Goal: Task Accomplishment & Management: Use online tool/utility

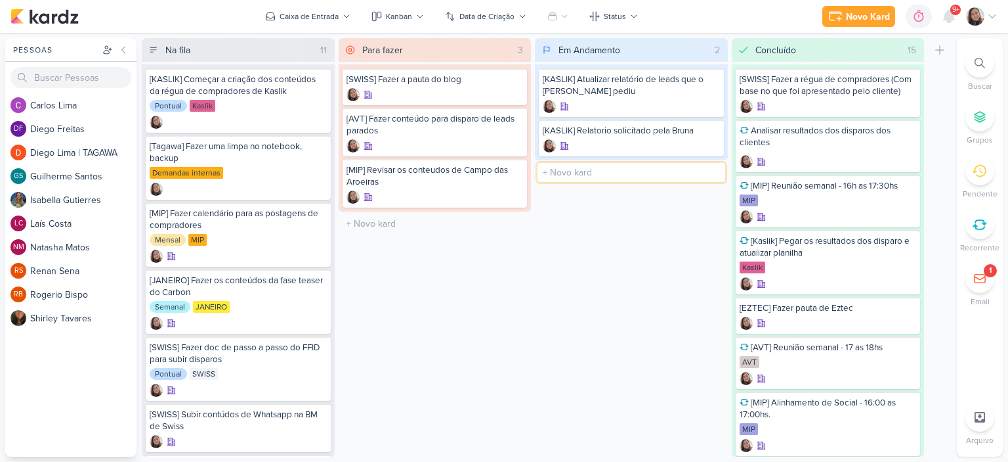
click at [571, 165] on input "text" at bounding box center [632, 172] width 188 height 19
type input "[KASLIK] Disparo do dia 19/09 - Corretores"
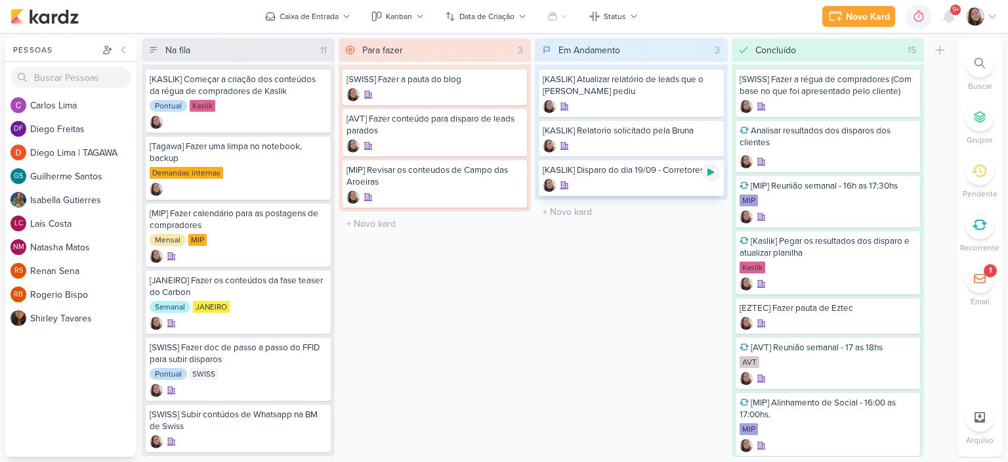
click at [714, 174] on icon at bounding box center [711, 172] width 11 height 11
click at [633, 181] on div at bounding box center [631, 185] width 177 height 13
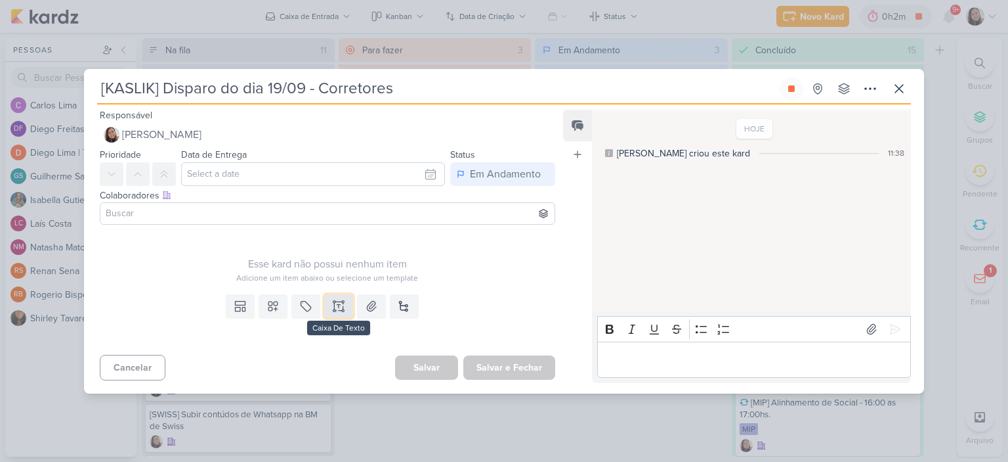
click at [336, 299] on icon at bounding box center [338, 305] width 13 height 13
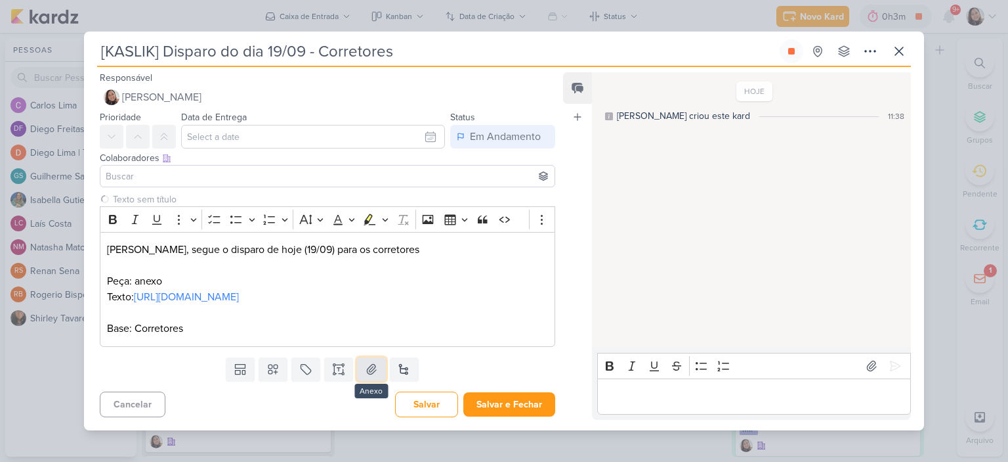
click at [375, 376] on icon at bounding box center [371, 368] width 13 height 13
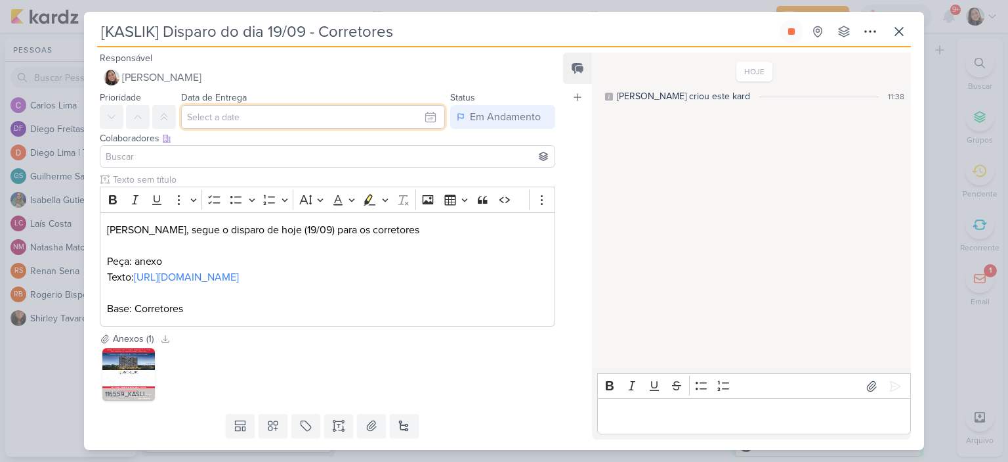
click at [423, 126] on input "text" at bounding box center [313, 117] width 264 height 24
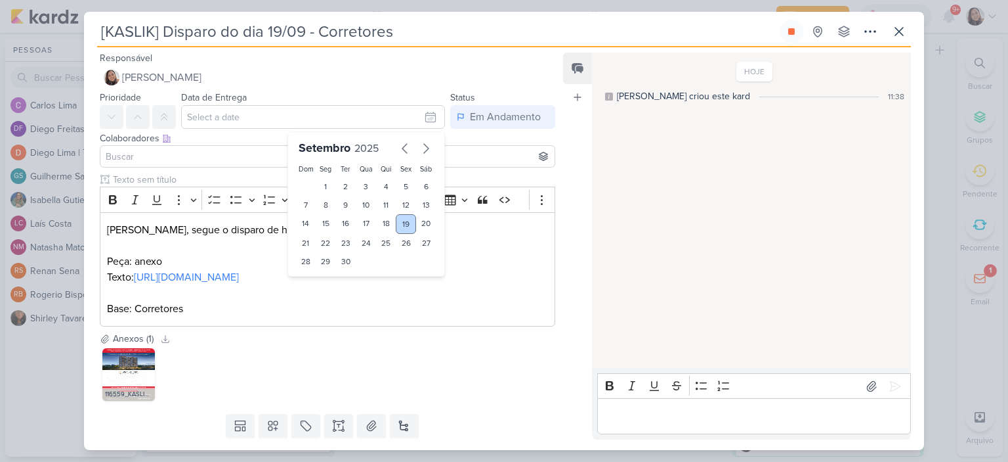
click at [406, 223] on div "19" at bounding box center [406, 224] width 20 height 20
type input "19 de setembro de 2025 às 23:59"
click at [163, 150] on input at bounding box center [327, 156] width 449 height 16
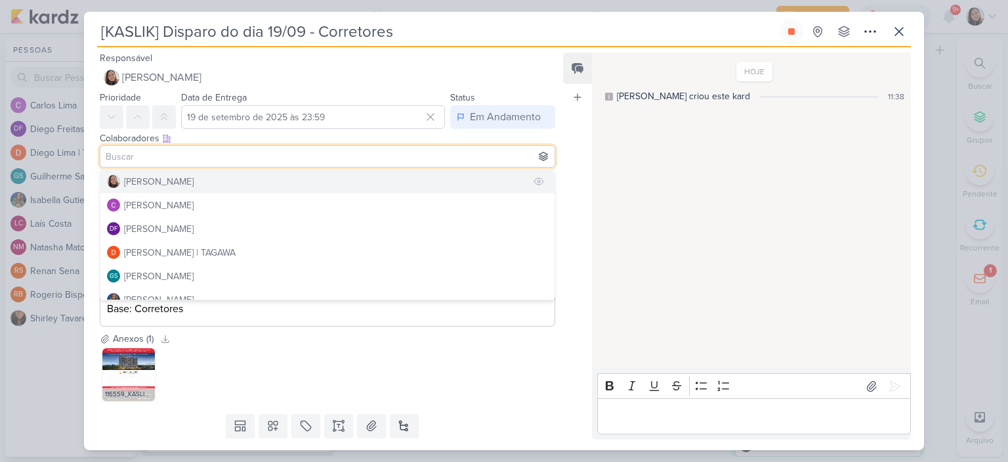
click at [156, 184] on div "[PERSON_NAME]" at bounding box center [159, 182] width 70 height 14
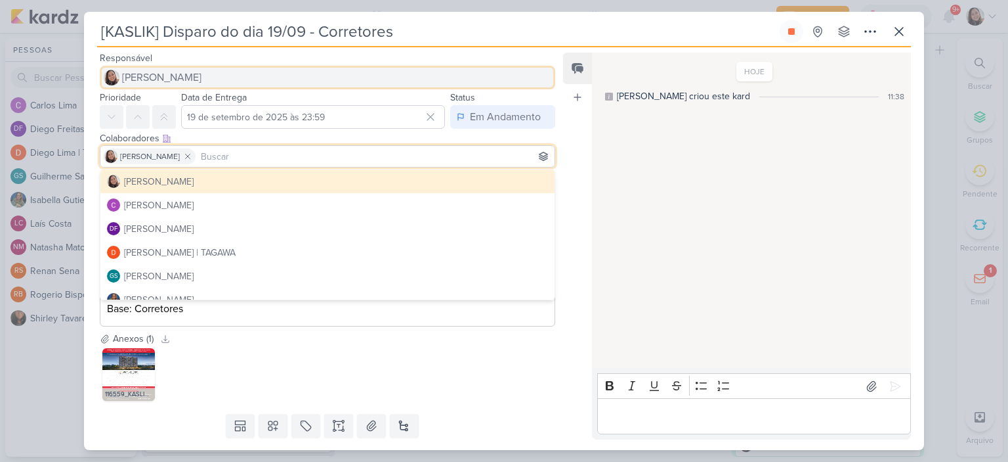
click at [182, 70] on span "[PERSON_NAME]" at bounding box center [161, 78] width 79 height 16
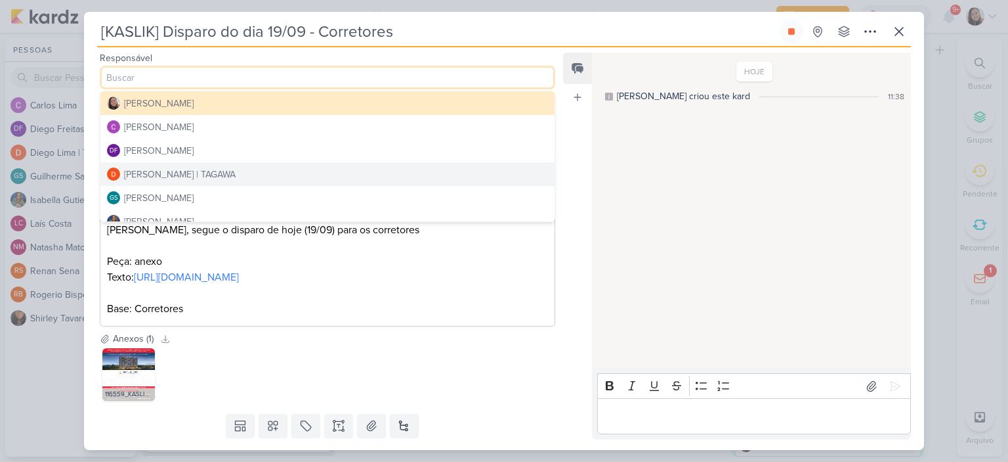
click at [163, 167] on div "[PERSON_NAME] | TAGAWA" at bounding box center [180, 174] width 112 height 14
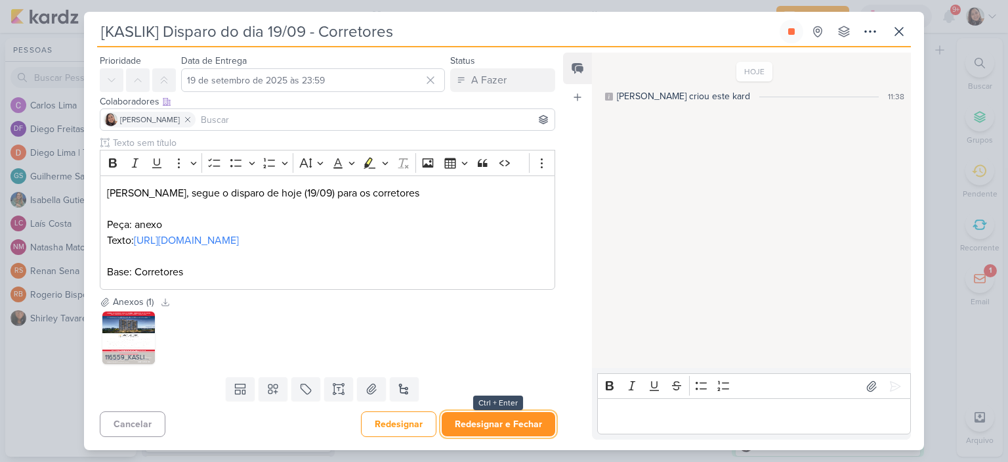
click at [513, 427] on button "Redesignar e Fechar" at bounding box center [499, 424] width 114 height 24
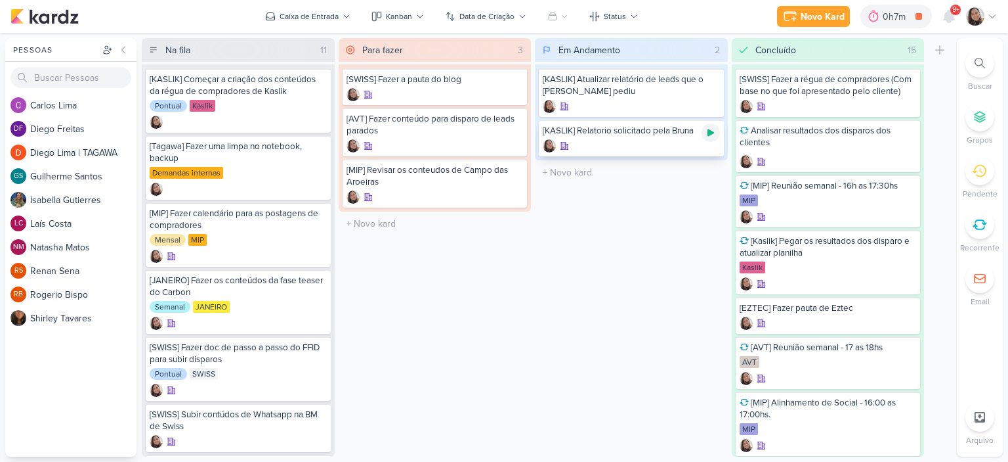
click at [711, 131] on icon at bounding box center [711, 132] width 7 height 7
